Goal: Information Seeking & Learning: Learn about a topic

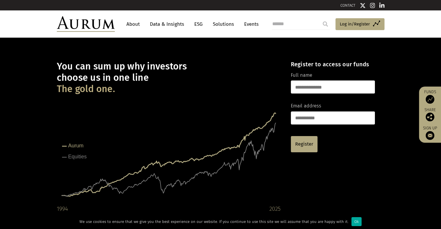
click at [352, 14] on header "About Data & Insights ESG Solutions Events Access Funds Log in/Register Sign ou…" at bounding box center [220, 23] width 441 height 27
click at [348, 25] on span "Log in/Register" at bounding box center [355, 24] width 30 height 7
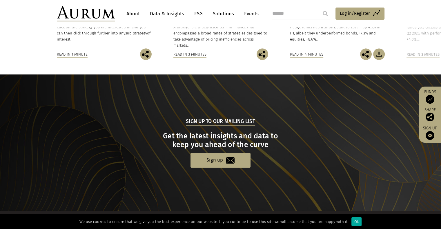
scroll to position [582, 0]
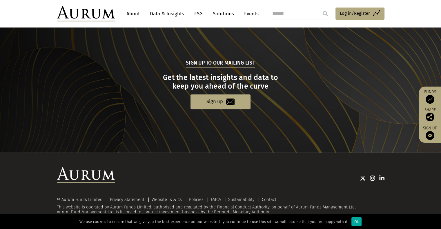
click at [159, 15] on link "Data & Insights" at bounding box center [167, 13] width 40 height 11
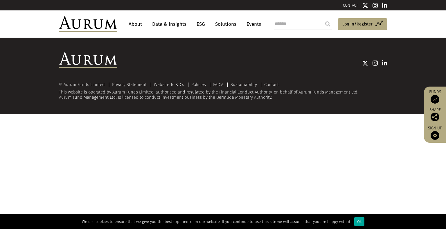
drag, startPoint x: 0, startPoint y: 0, endPoint x: 280, endPoint y: 46, distance: 283.6
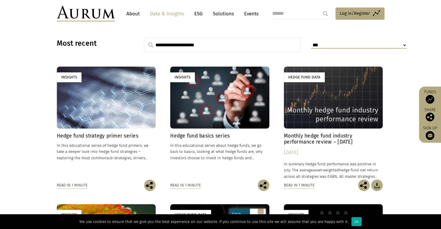
scroll to position [174, 0]
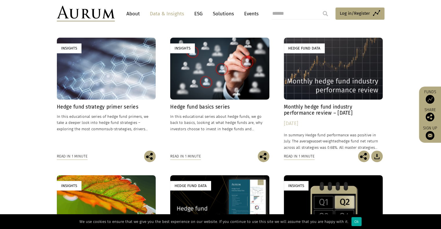
click at [101, 85] on div "Insights" at bounding box center [106, 69] width 99 height 62
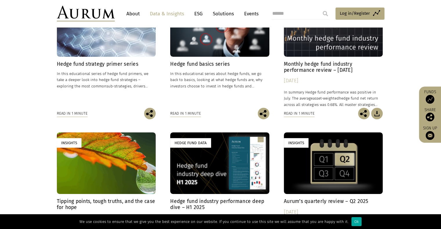
scroll to position [203, 0]
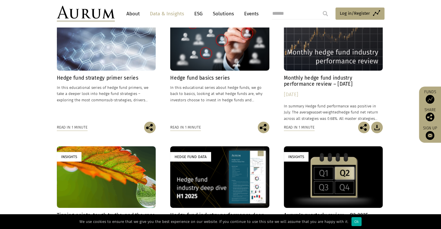
click at [295, 36] on div "Hedge Fund Data" at bounding box center [333, 40] width 99 height 62
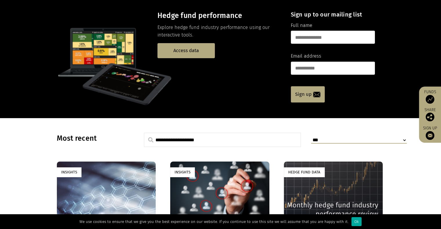
scroll to position [0, 0]
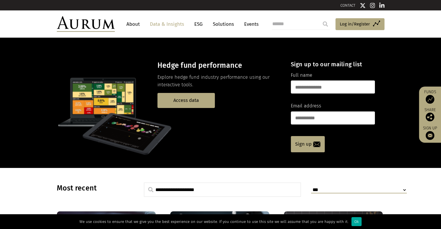
click at [232, 23] on link "Solutions" at bounding box center [223, 24] width 27 height 11
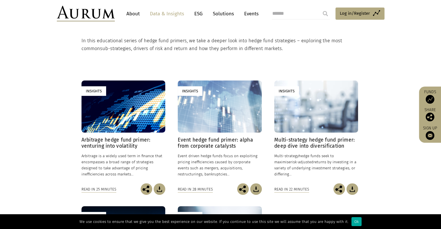
scroll to position [203, 0]
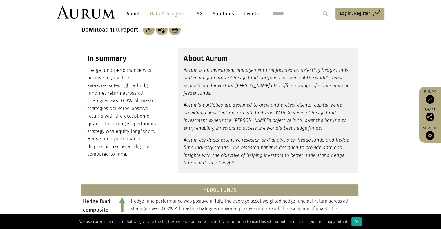
scroll to position [87, 0]
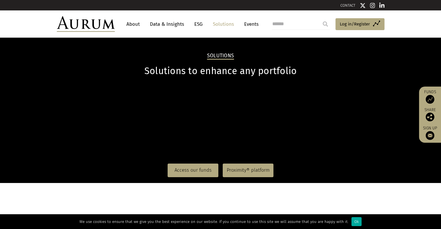
click at [270, 26] on div "Access Funds Log in/Register Sign out Preferences" at bounding box center [325, 24] width 117 height 16
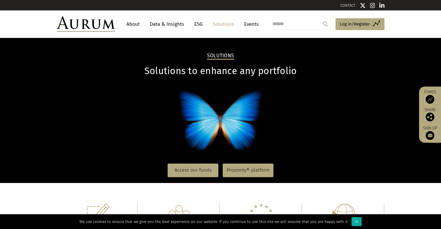
click at [257, 26] on link "Events" at bounding box center [249, 24] width 17 height 11
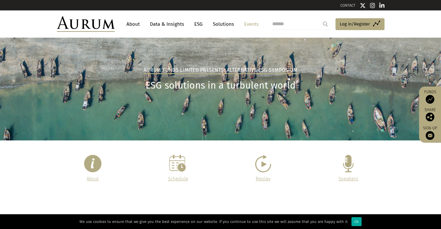
click at [132, 25] on link "About" at bounding box center [133, 24] width 19 height 11
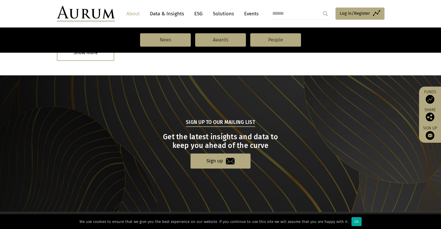
scroll to position [635, 0]
